Goal: Task Accomplishment & Management: Manage account settings

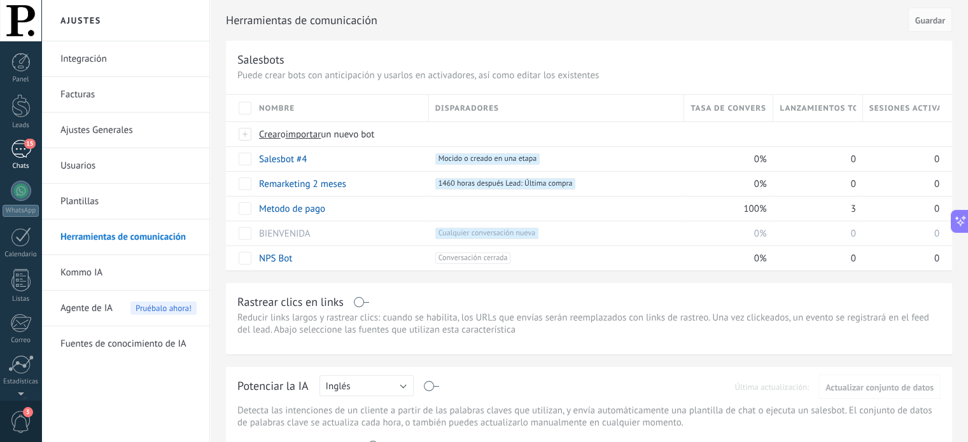
click at [24, 156] on div "15" at bounding box center [21, 149] width 20 height 18
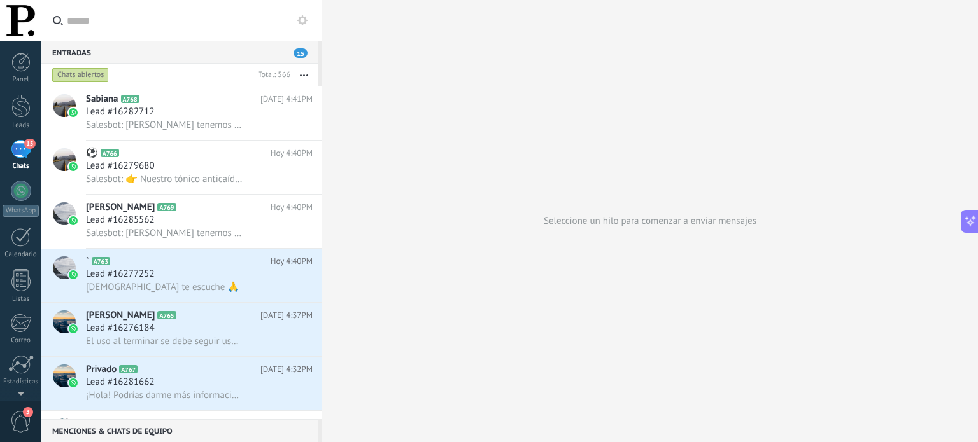
click at [13, 152] on div "15" at bounding box center [21, 149] width 20 height 18
click at [23, 117] on div at bounding box center [20, 106] width 19 height 24
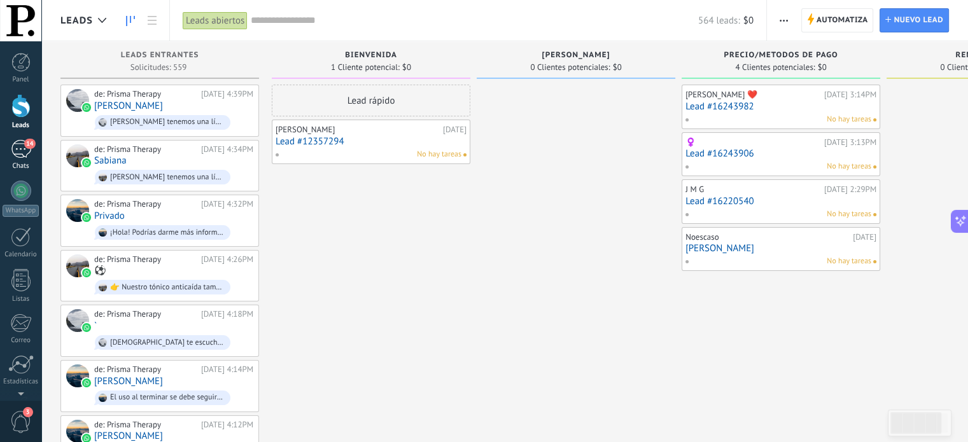
click at [23, 145] on div "14" at bounding box center [21, 149] width 20 height 18
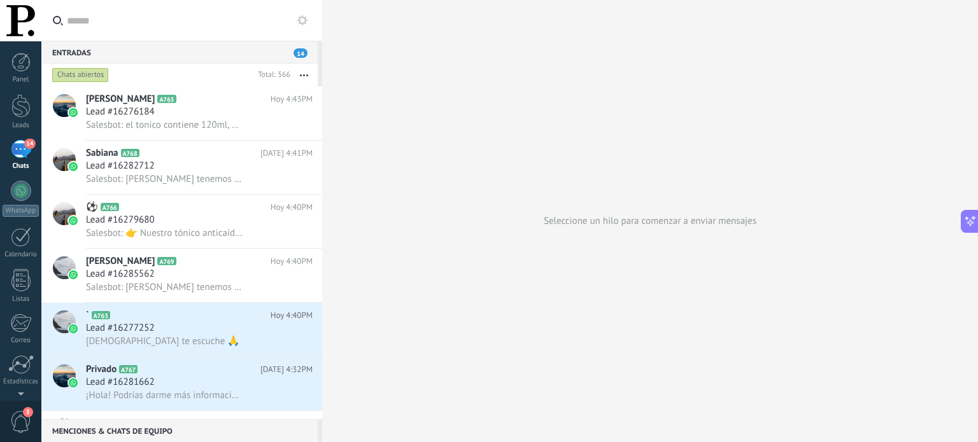
click at [20, 157] on div "14" at bounding box center [21, 149] width 20 height 18
click at [20, 113] on div at bounding box center [20, 106] width 19 height 24
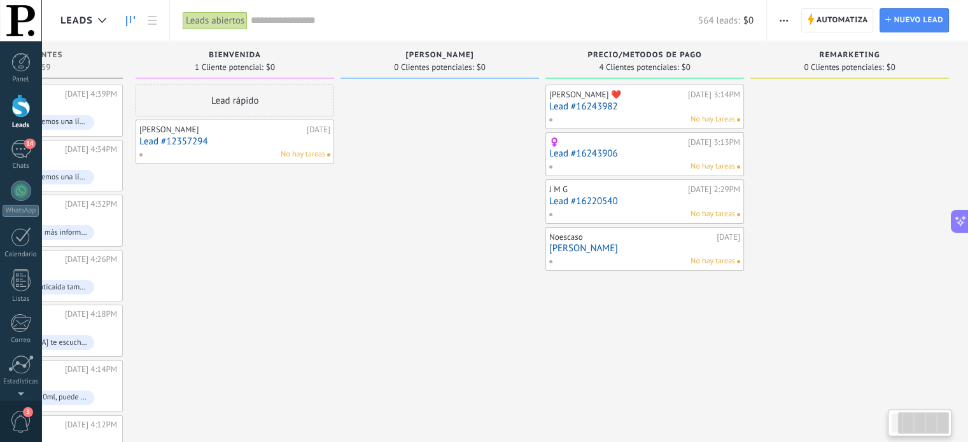
scroll to position [0, 136]
click at [278, 30] on div "564 leads: $0" at bounding box center [502, 20] width 503 height 41
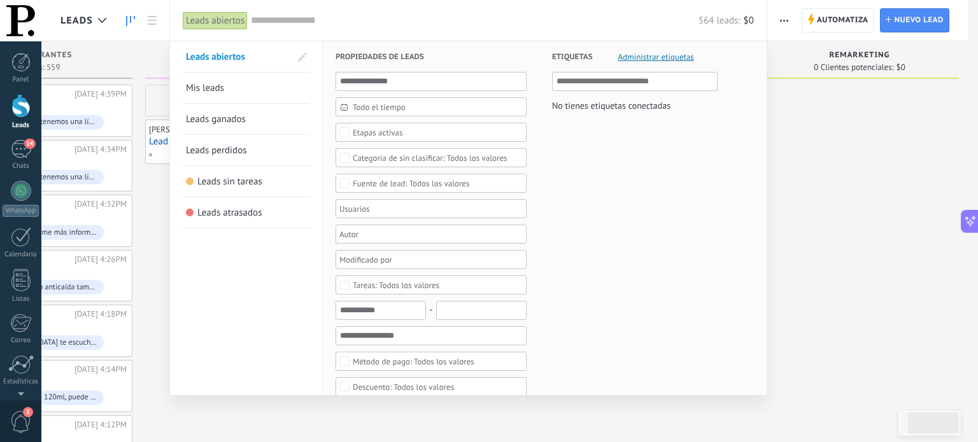
click at [264, 88] on link "Mis leads" at bounding box center [246, 88] width 120 height 31
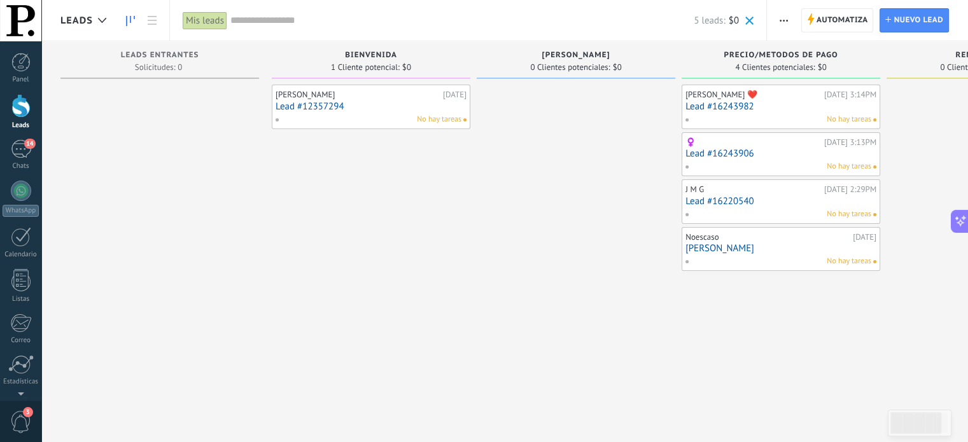
click at [273, 20] on input "text" at bounding box center [461, 20] width 463 height 13
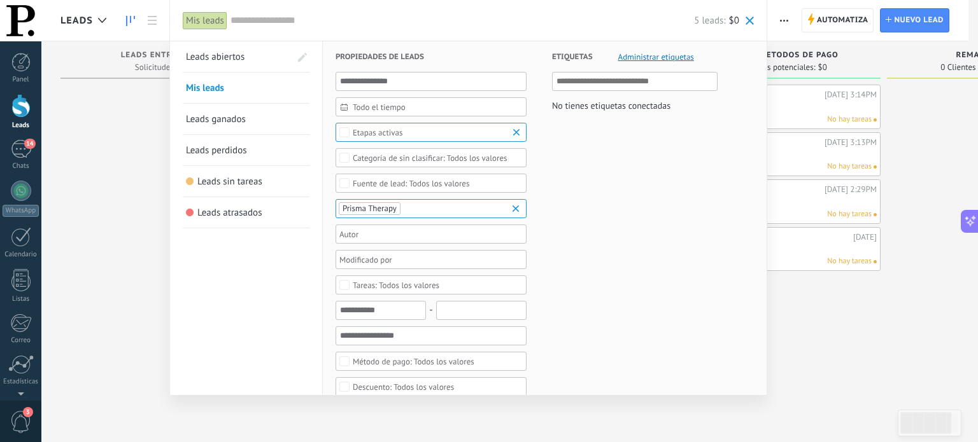
click at [270, 121] on link "Leads ganados" at bounding box center [246, 119] width 120 height 31
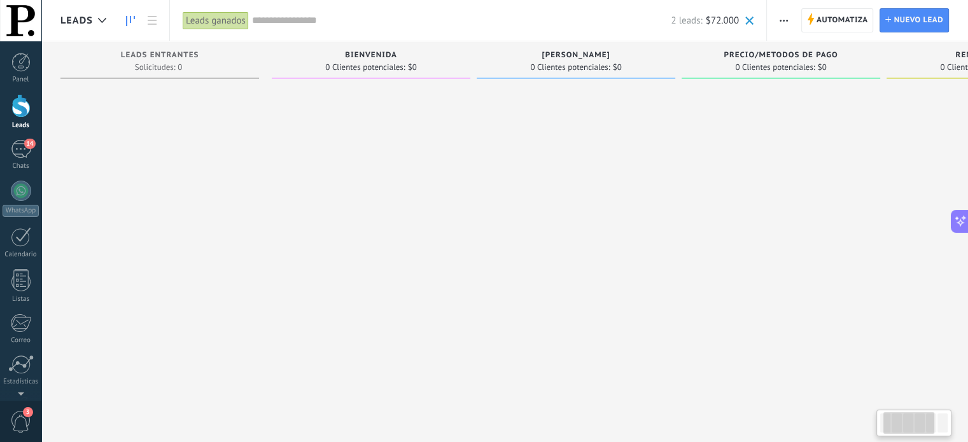
scroll to position [0, 341]
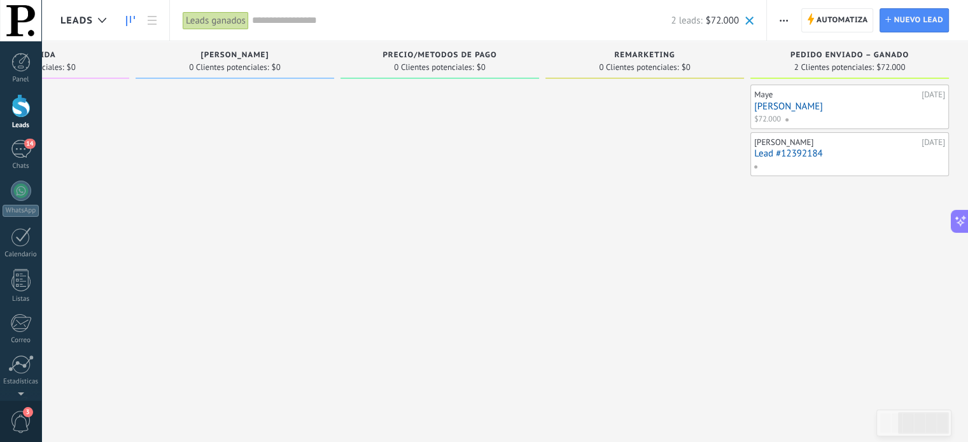
click at [812, 166] on div at bounding box center [849, 166] width 190 height 11
click at [838, 166] on div at bounding box center [849, 166] width 190 height 11
click at [222, 22] on div "Leads ganados" at bounding box center [216, 20] width 66 height 18
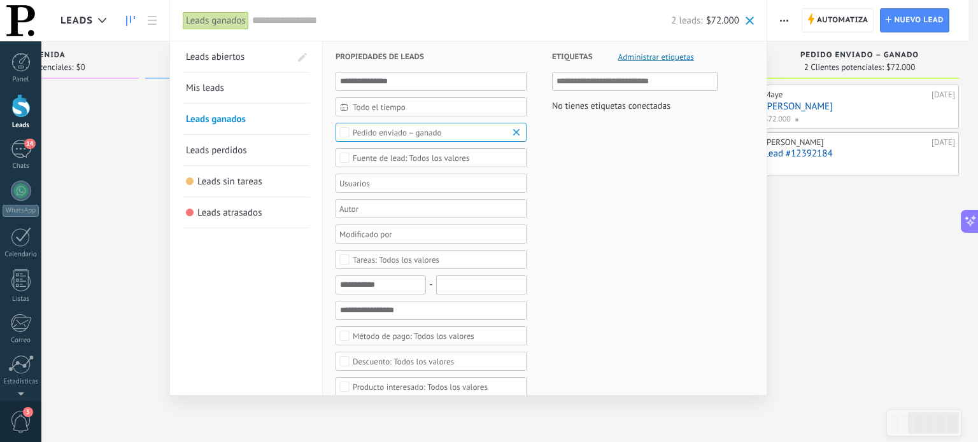
click at [234, 88] on link "Mis leads" at bounding box center [246, 88] width 120 height 31
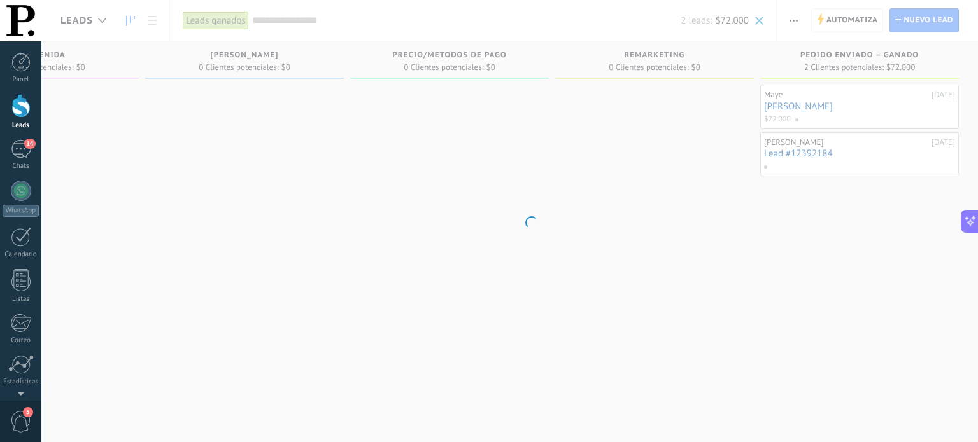
scroll to position [0, 331]
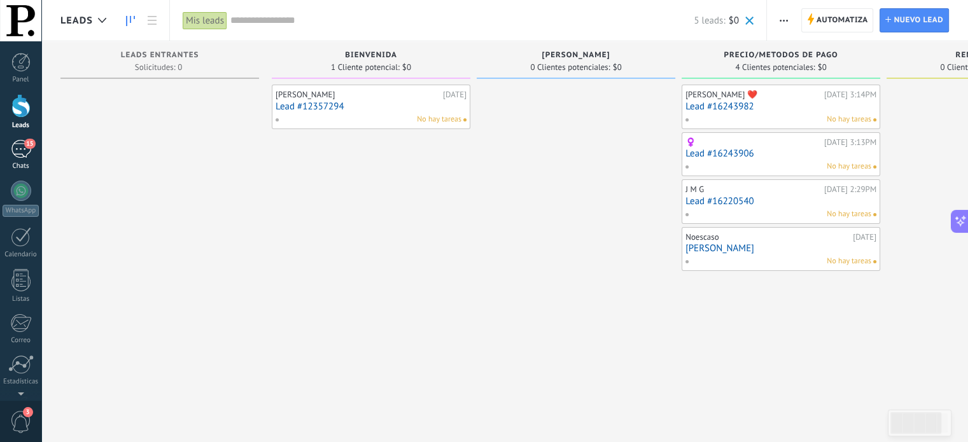
click at [10, 152] on link "15 Chats" at bounding box center [20, 155] width 41 height 31
